Goal: Transaction & Acquisition: Purchase product/service

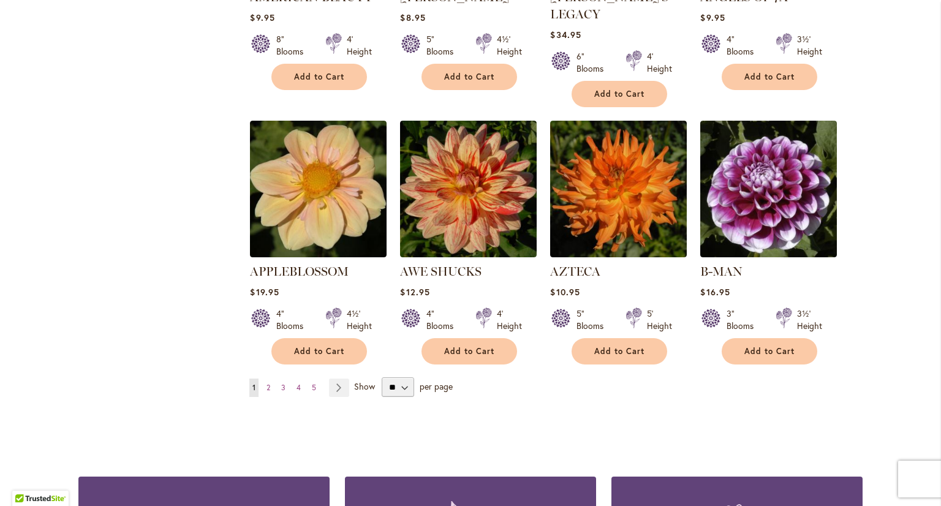
scroll to position [952, 0]
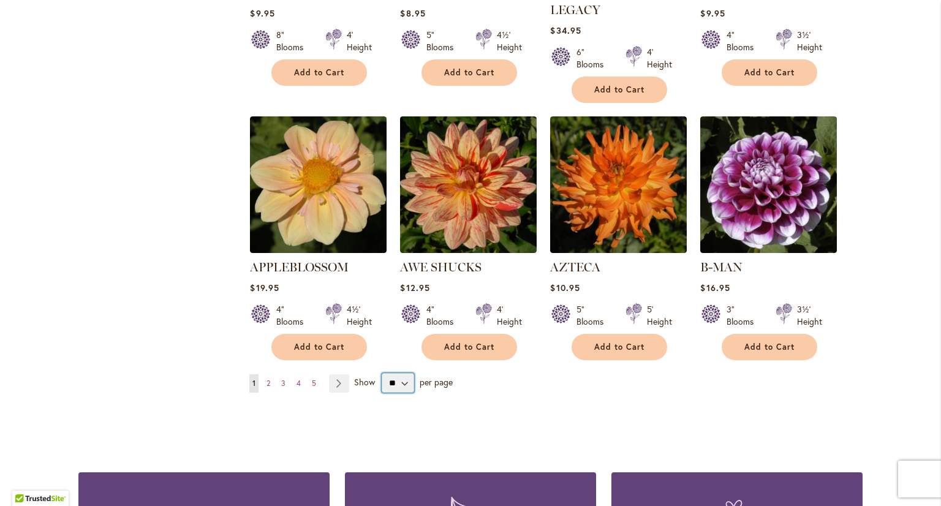
click at [394, 373] on select "** ** ** **" at bounding box center [398, 383] width 32 height 20
select select "**"
click at [382, 373] on select "** ** ** **" at bounding box center [398, 383] width 32 height 20
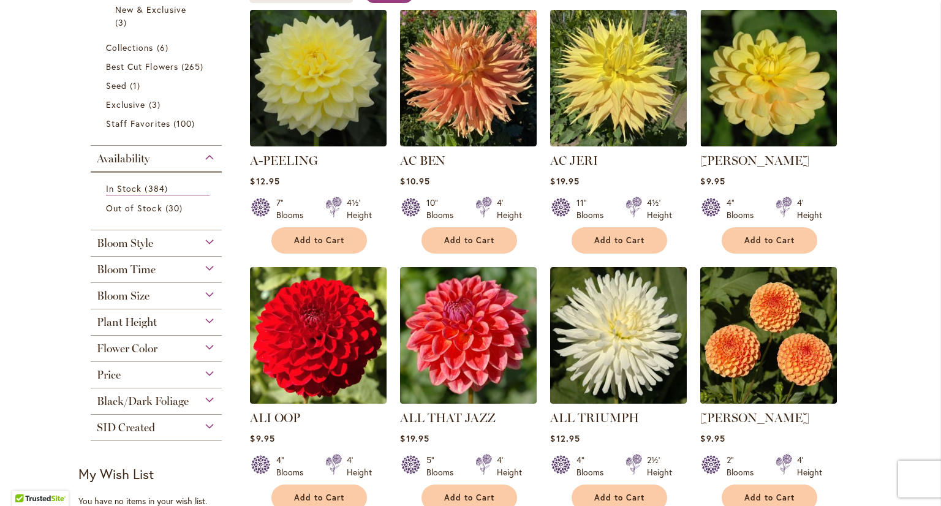
click at [213, 232] on div "Bloom Style" at bounding box center [156, 240] width 131 height 20
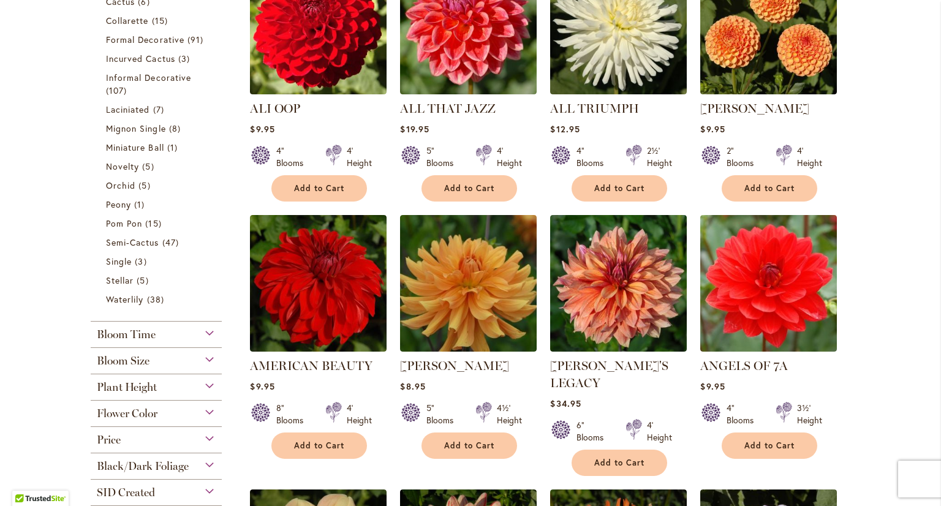
scroll to position [584, 0]
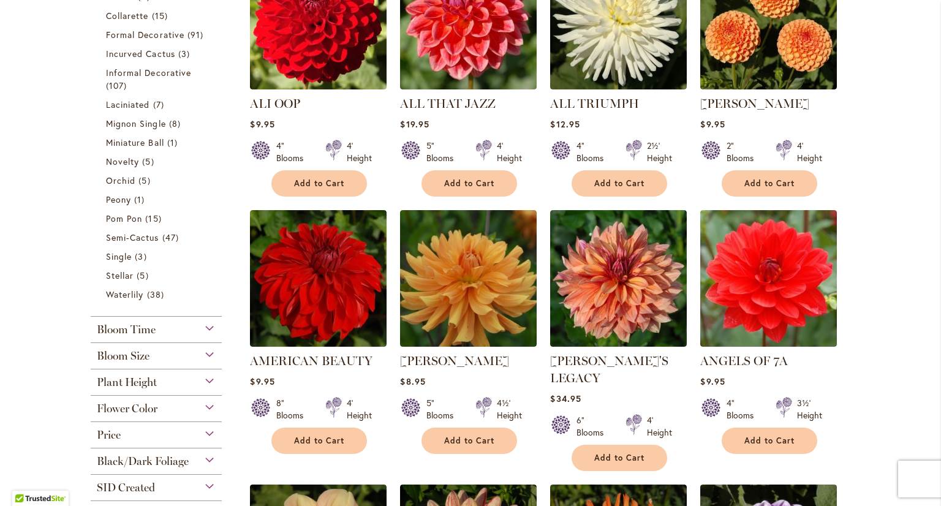
click at [209, 326] on div "Bloom Time" at bounding box center [156, 327] width 131 height 20
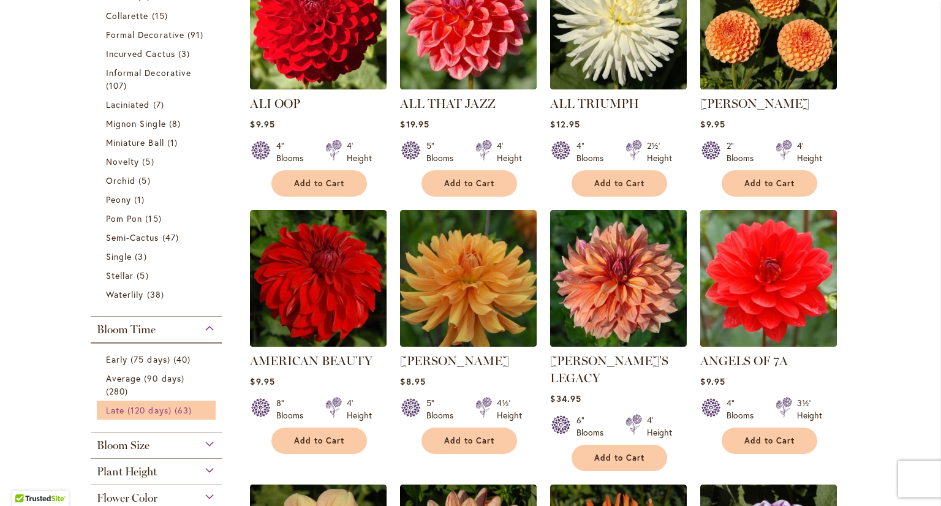
click at [159, 409] on span "Late (120 days)" at bounding box center [139, 410] width 66 height 12
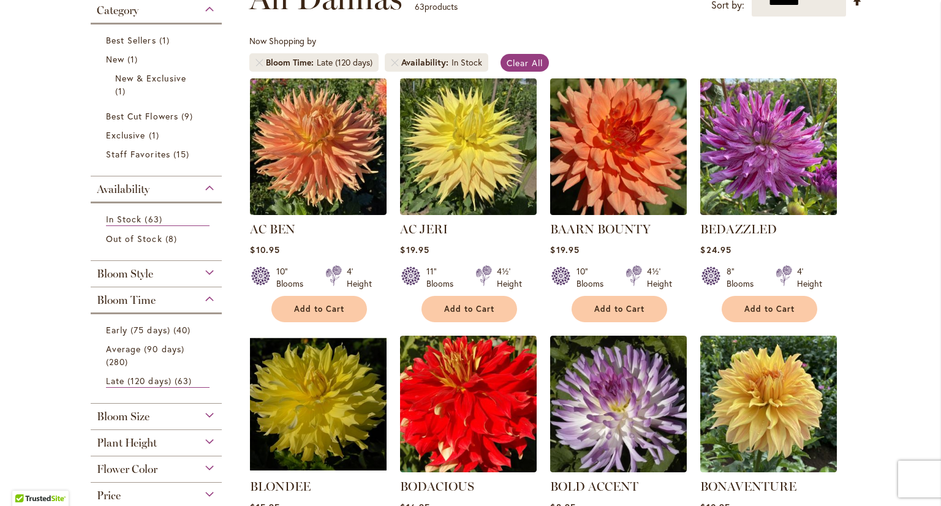
scroll to position [202, 0]
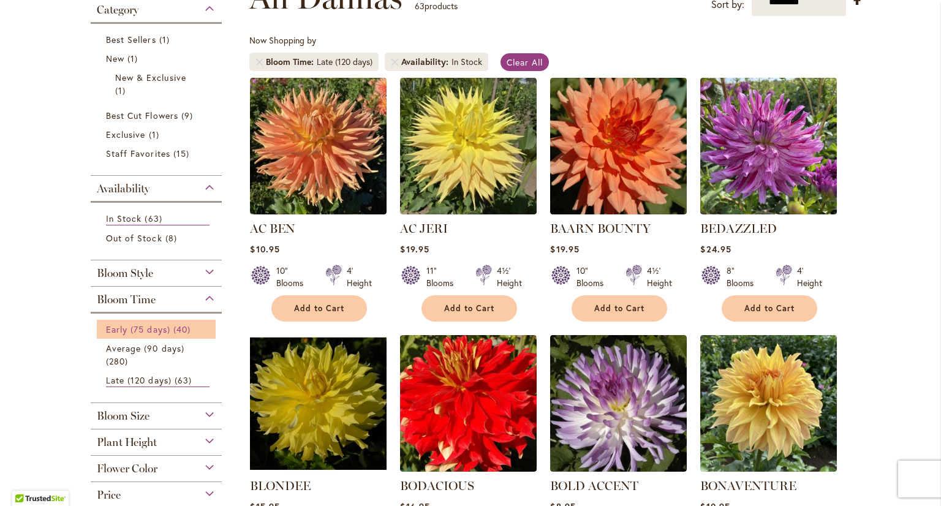
click at [145, 333] on link "Early (75 days) 40 items" at bounding box center [158, 329] width 104 height 13
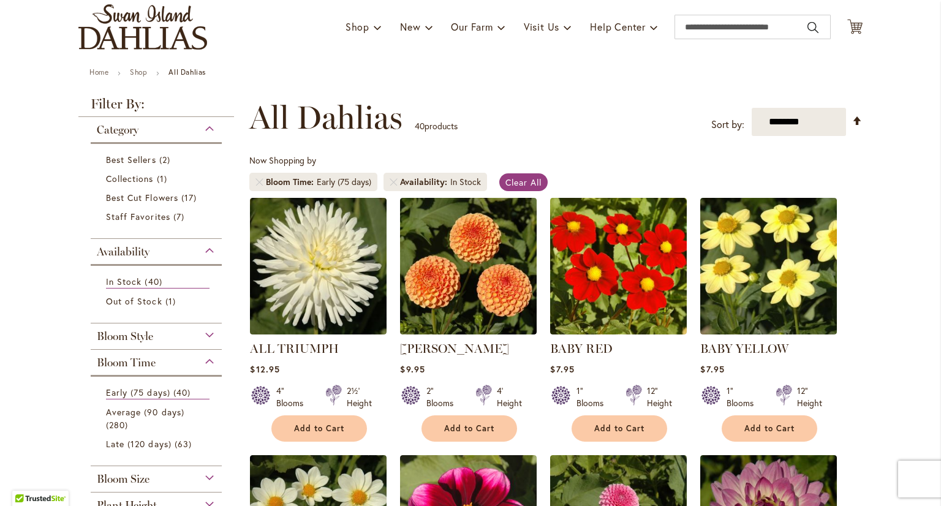
scroll to position [86, 0]
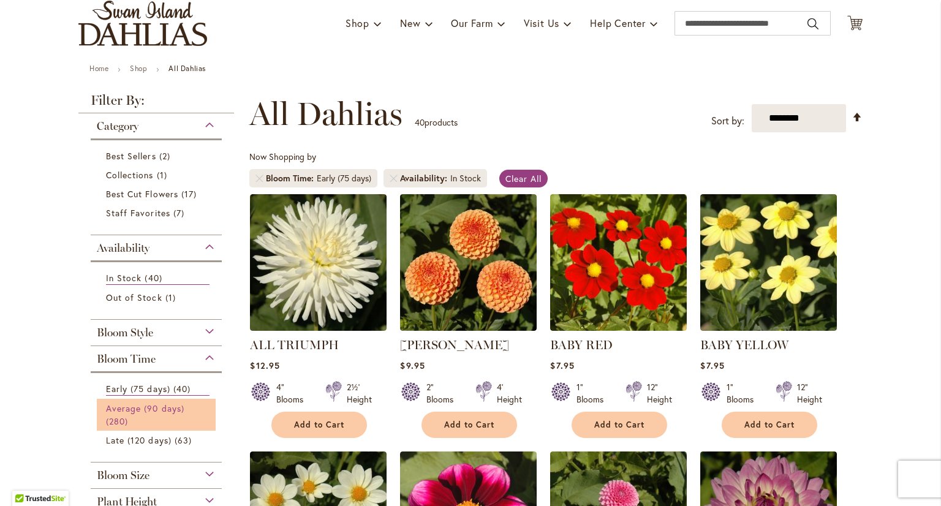
click at [139, 413] on link "Average (90 days) 280 items" at bounding box center [158, 415] width 104 height 26
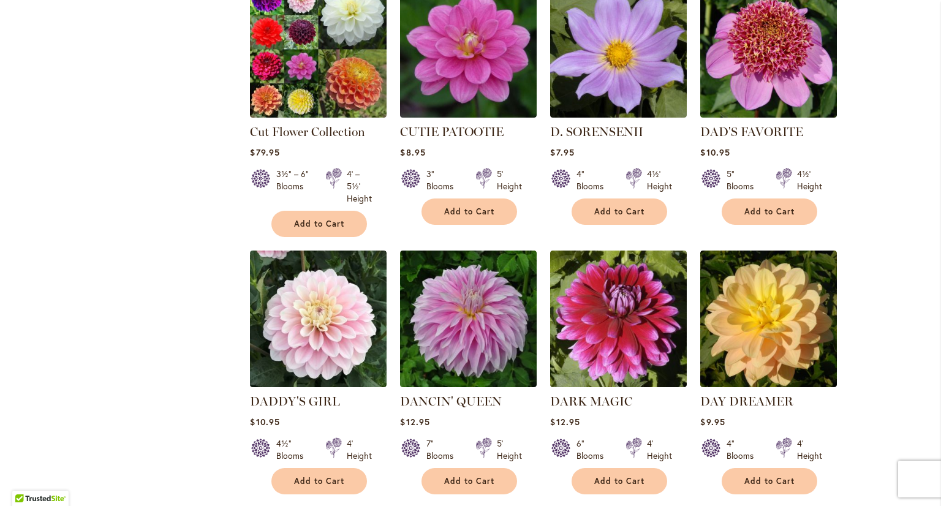
scroll to position [3969, 0]
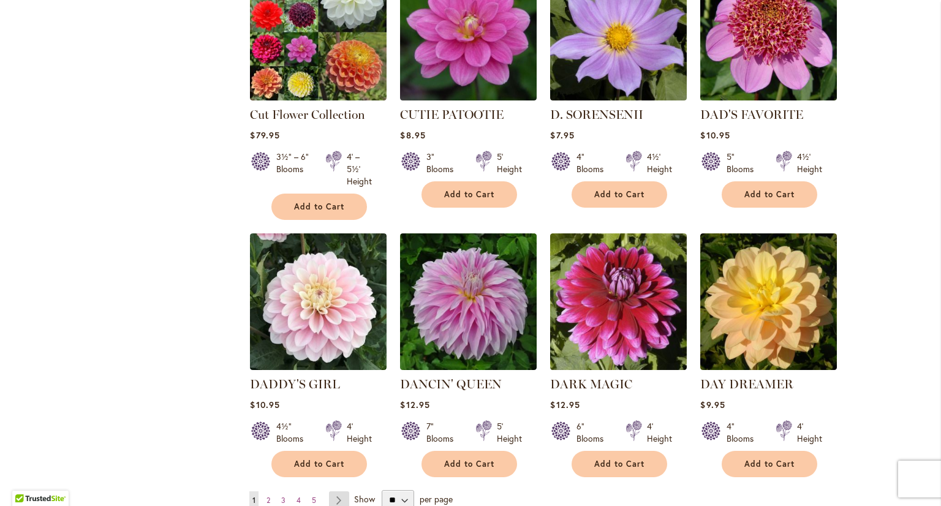
click at [333, 491] on link "Page Next" at bounding box center [339, 500] width 20 height 18
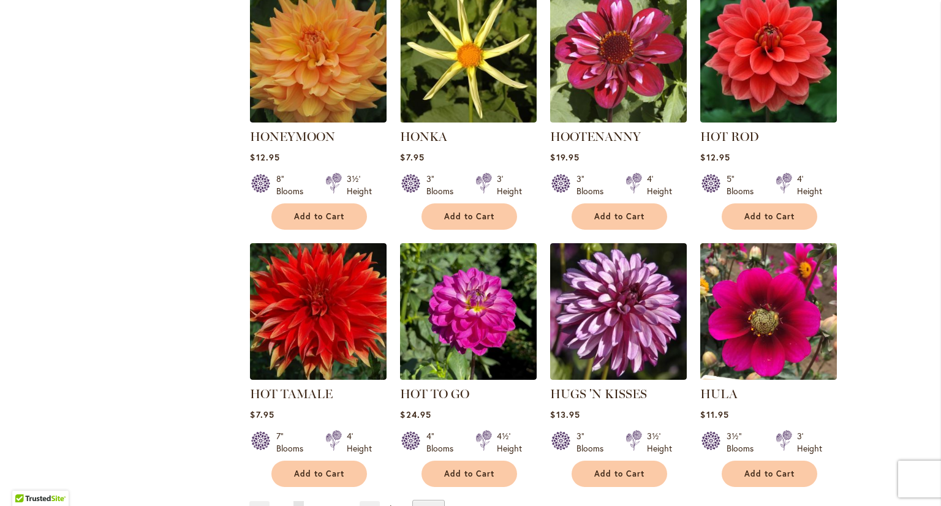
scroll to position [4087, 0]
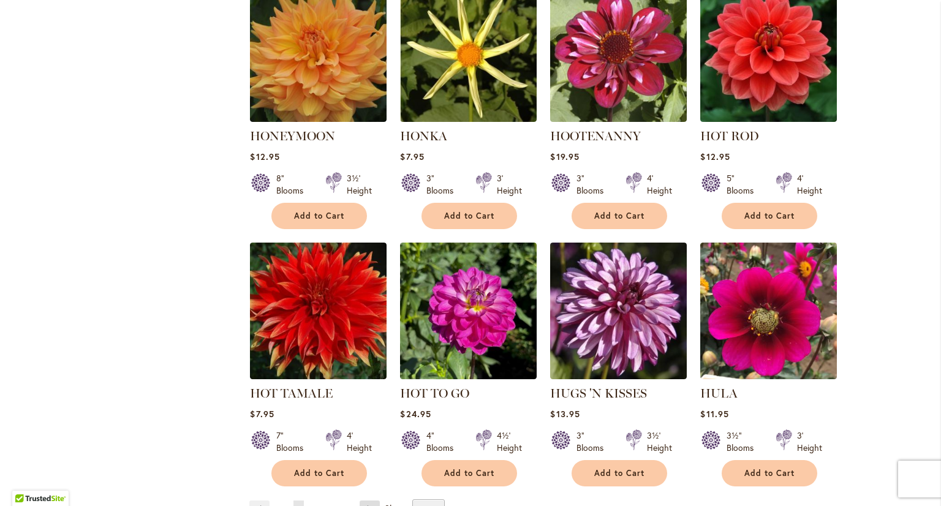
click at [360, 500] on link "Page Next" at bounding box center [370, 509] width 20 height 18
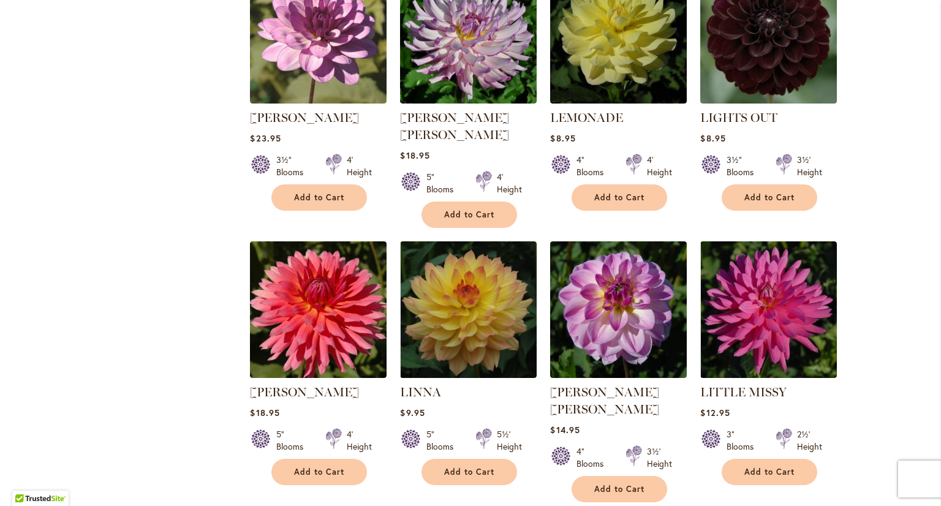
scroll to position [1913, 0]
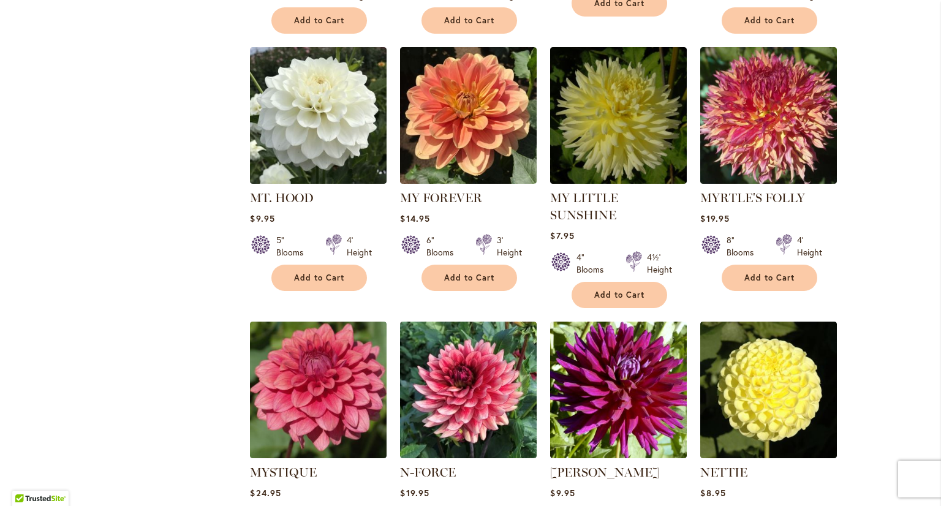
scroll to position [3990, 0]
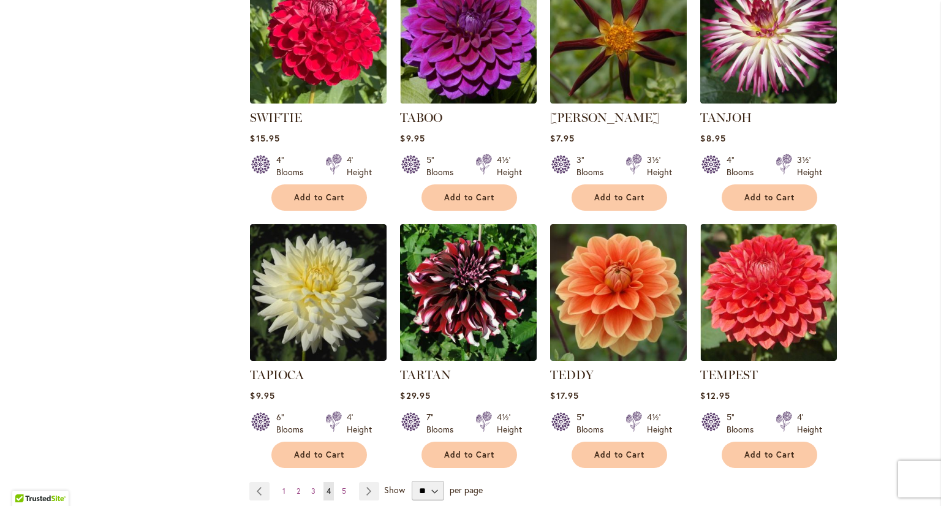
scroll to position [4014, 0]
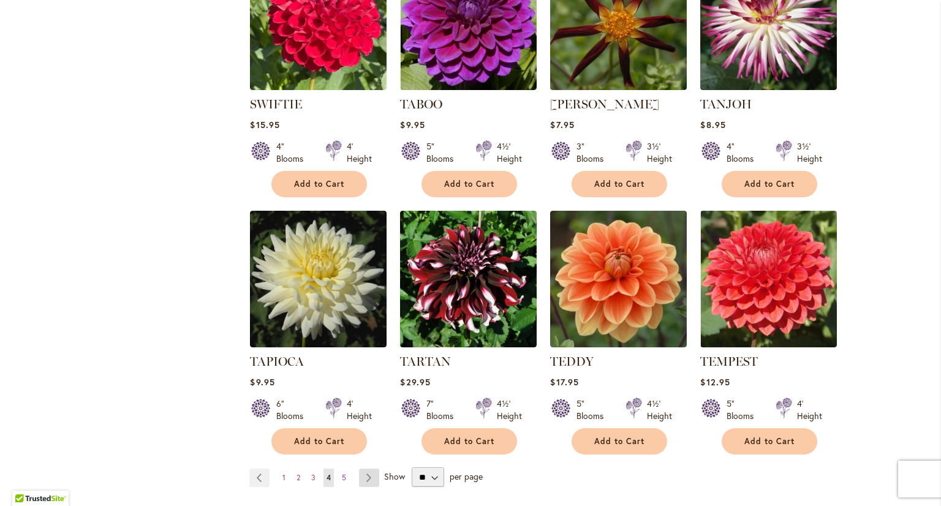
click at [364, 469] on link "Page Next" at bounding box center [369, 478] width 20 height 18
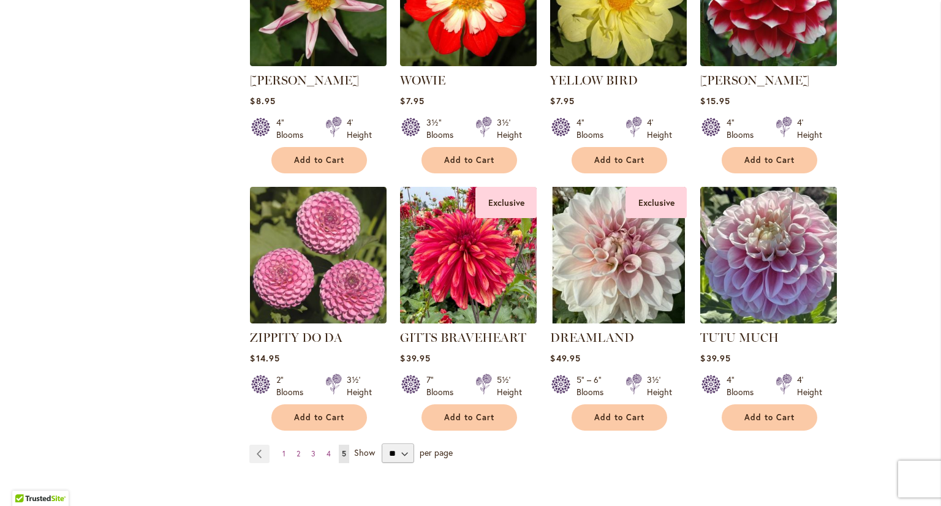
scroll to position [1397, 0]
